Goal: Task Accomplishment & Management: Use online tool/utility

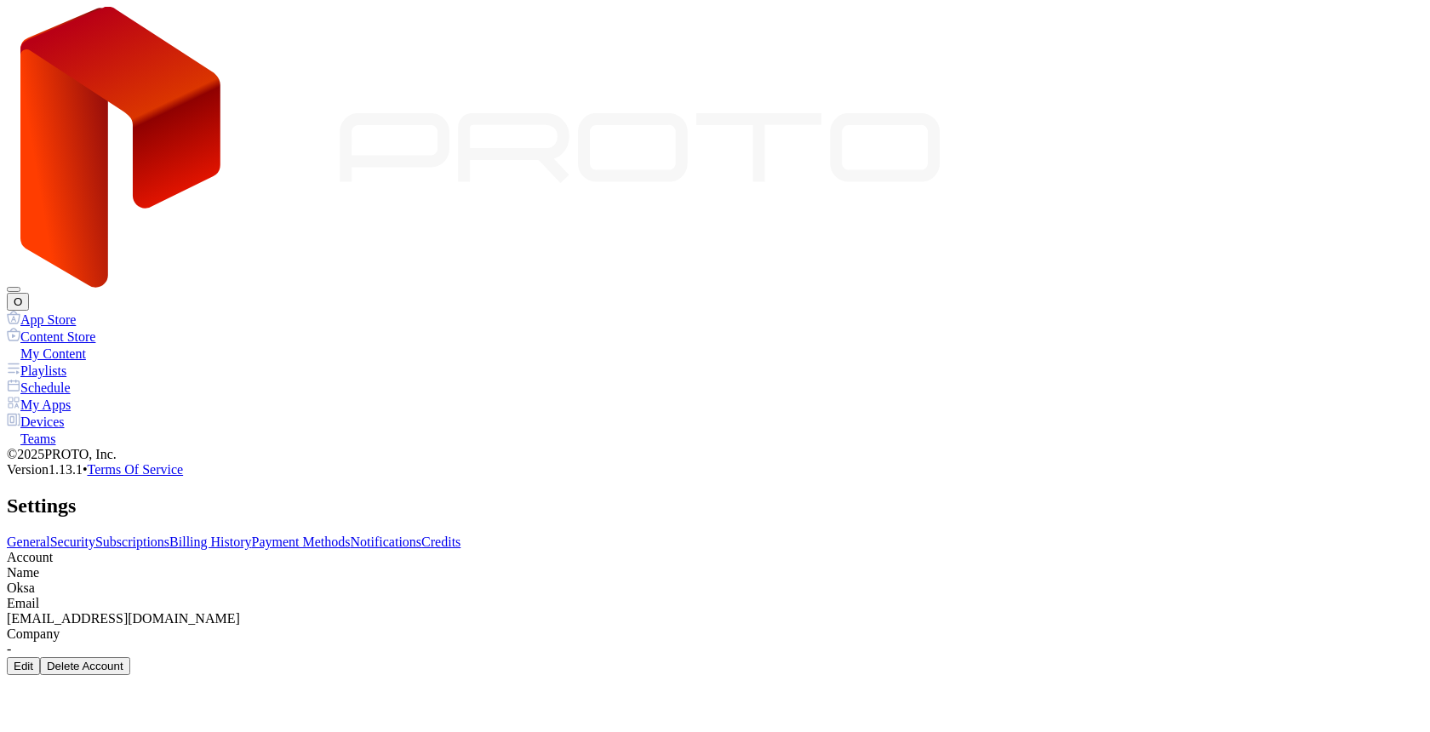
click at [251, 535] on link "Billing History" at bounding box center [210, 542] width 82 height 14
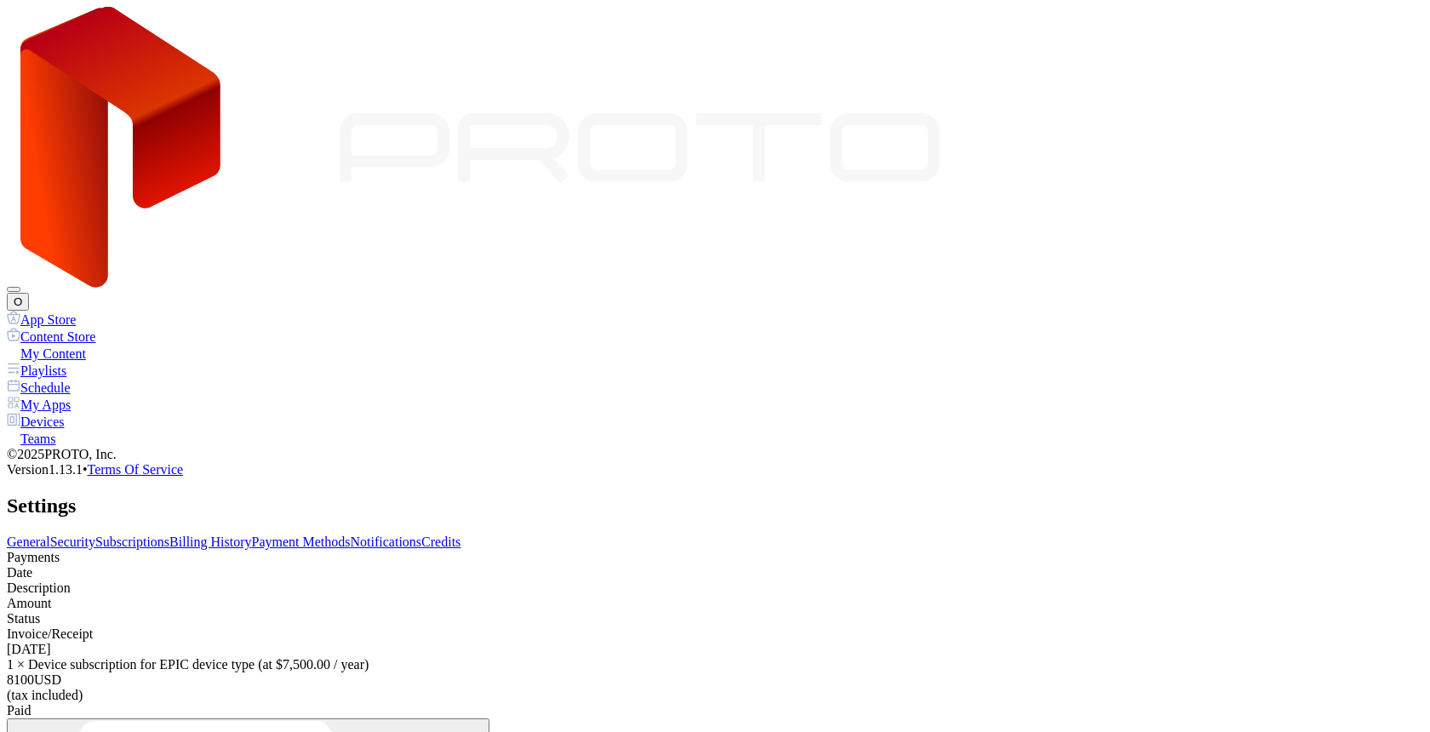
click at [169, 535] on link "Subscriptions" at bounding box center [132, 542] width 74 height 14
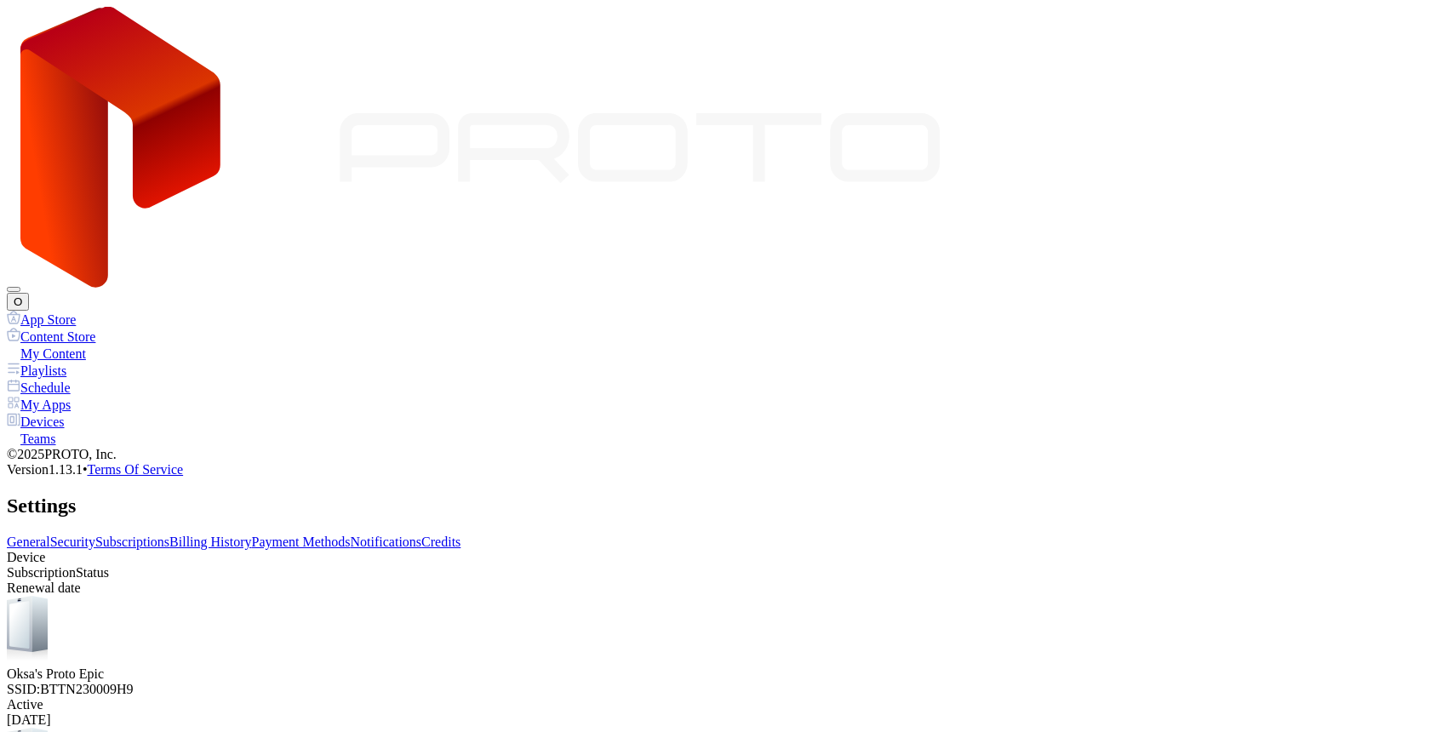
click at [103, 413] on div "Devices" at bounding box center [715, 421] width 1416 height 17
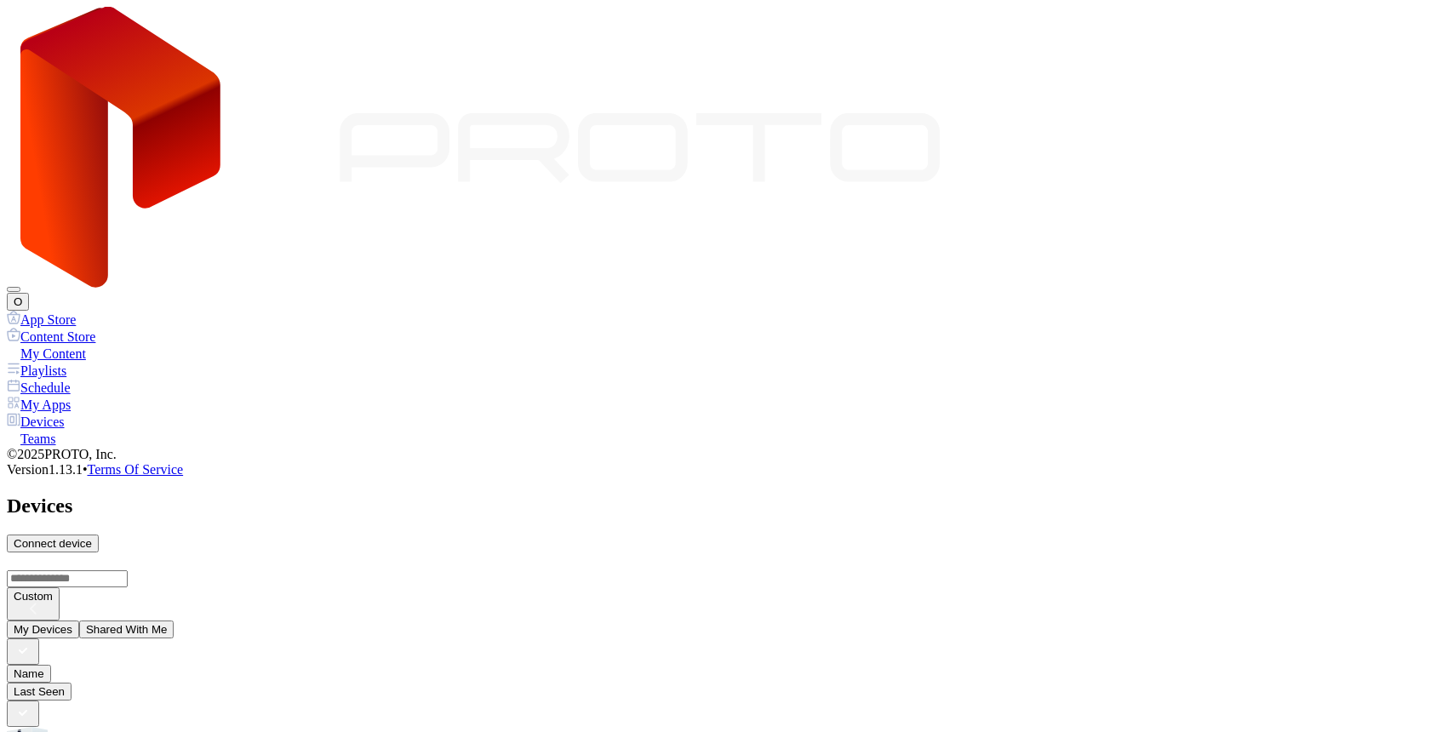
click at [92, 537] on div "Connect device" at bounding box center [53, 543] width 78 height 13
type input "*"
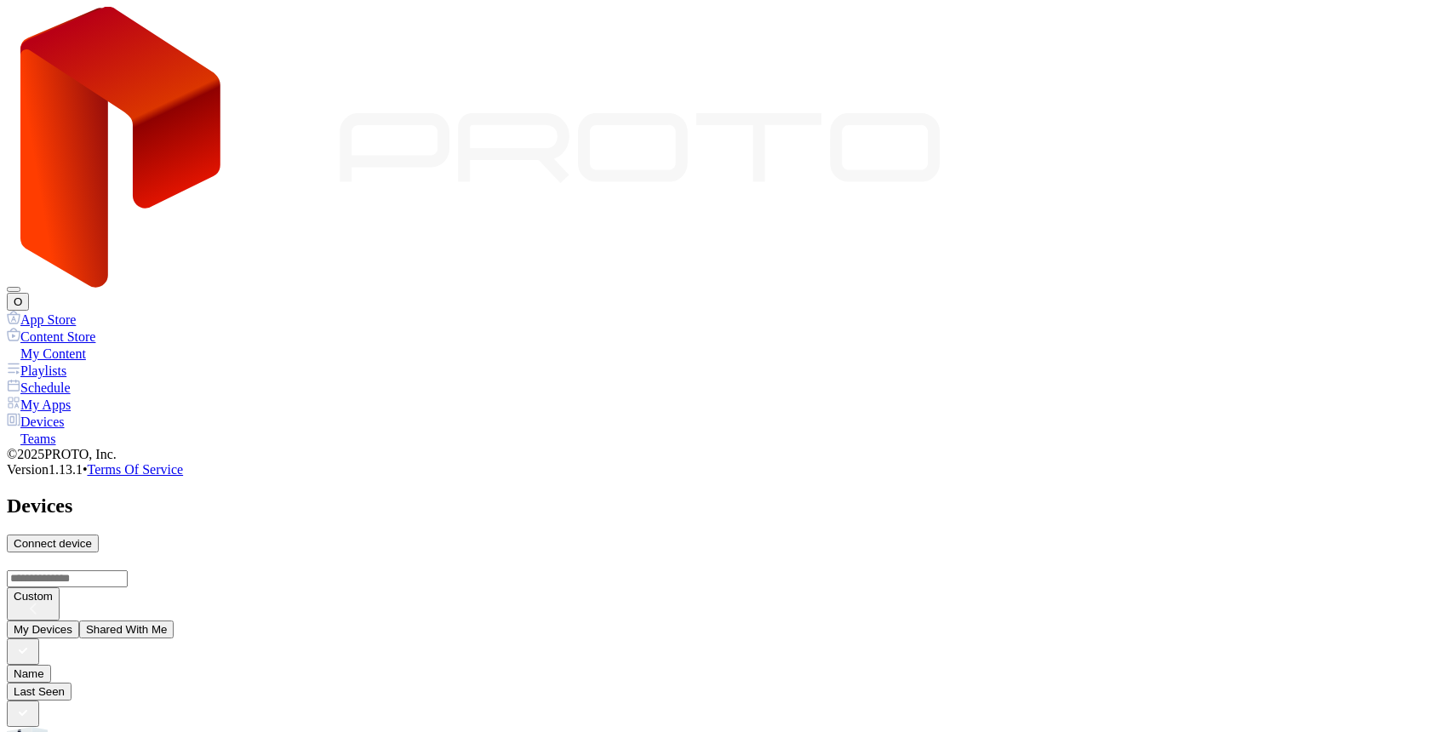
type input "*"
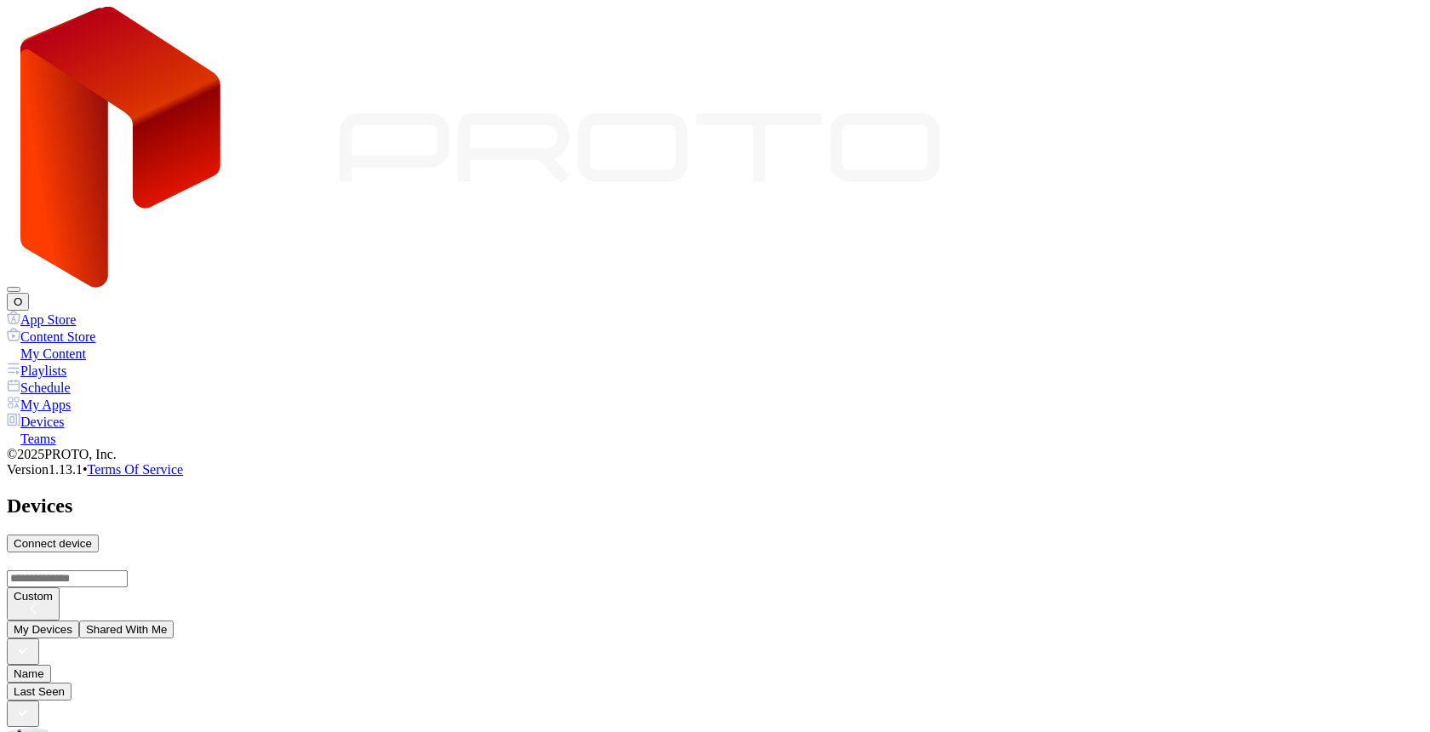
click at [29, 293] on button "O" at bounding box center [18, 302] width 22 height 18
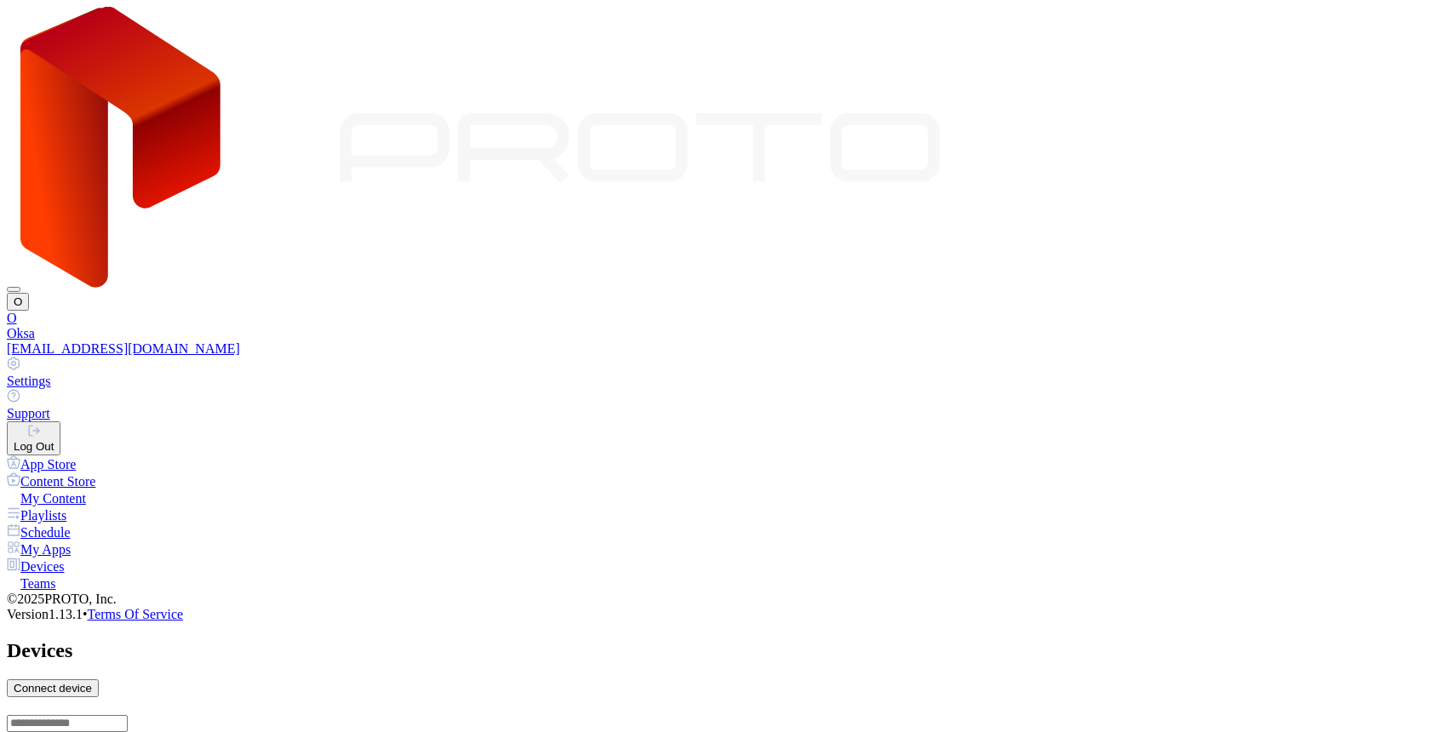
click at [1254, 374] on div "Settings" at bounding box center [715, 381] width 1416 height 15
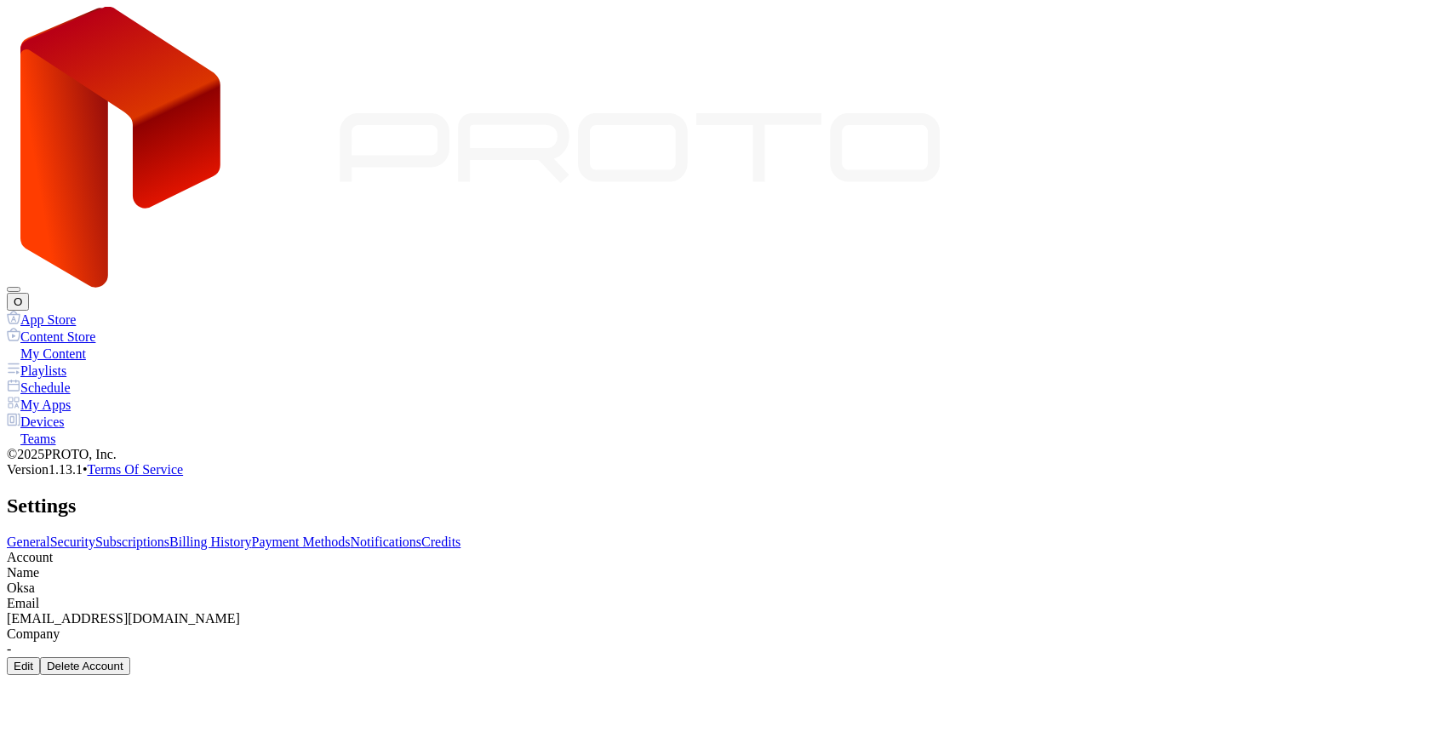
click at [169, 535] on link "Subscriptions" at bounding box center [132, 542] width 74 height 14
